Goal: Navigation & Orientation: Find specific page/section

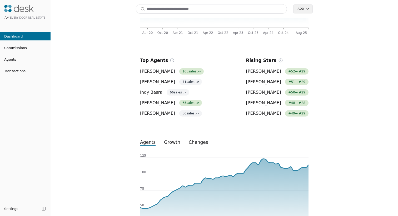
scroll to position [108, 0]
click at [172, 143] on button "growth" at bounding box center [172, 141] width 25 height 9
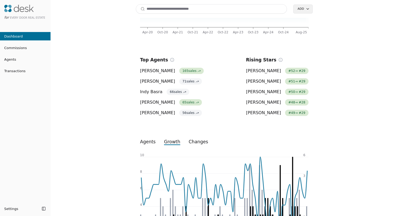
click at [189, 141] on button "changes" at bounding box center [198, 141] width 28 height 9
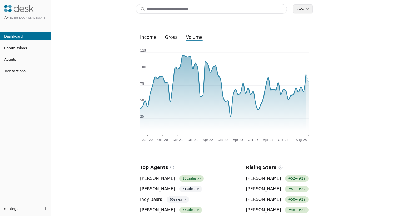
click at [14, 48] on span "Commissions" at bounding box center [13, 48] width 27 height 6
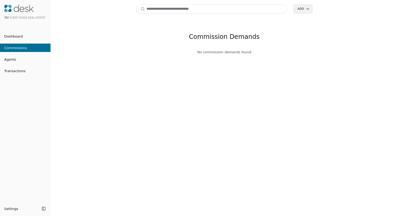
click at [11, 61] on span "Agents" at bounding box center [8, 60] width 16 height 6
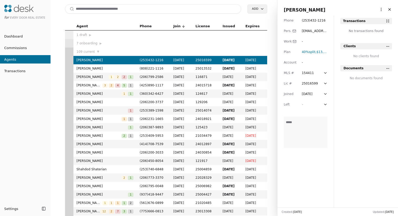
click at [8, 36] on span "Dashboard" at bounding box center [11, 37] width 23 height 6
